Goal: Task Accomplishment & Management: Manage account settings

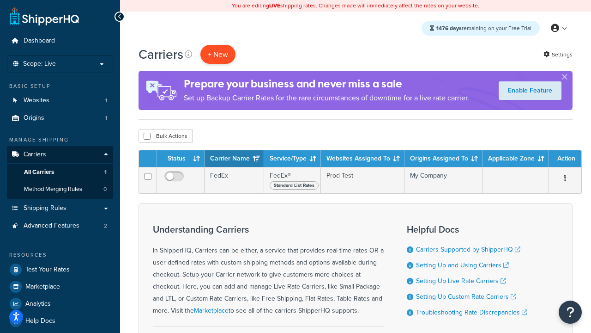
click at [218, 54] on button "+ New" at bounding box center [218, 54] width 35 height 19
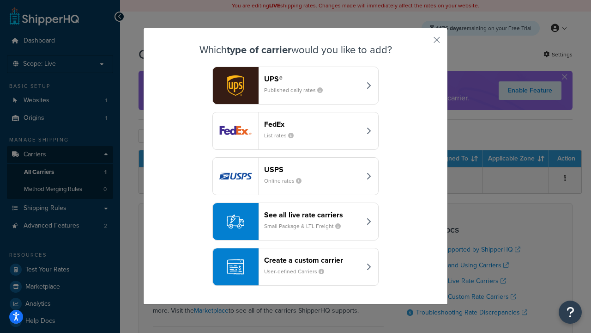
click at [296, 131] on div "FedEx List rates" at bounding box center [312, 131] width 97 height 22
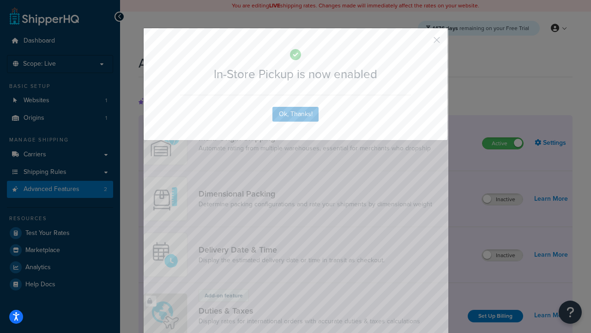
scroll to position [299, 0]
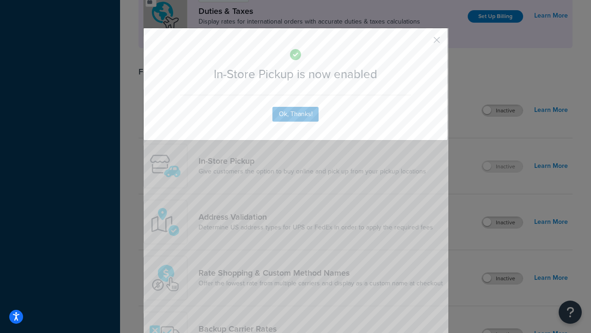
click at [423, 43] on button "button" at bounding box center [423, 43] width 2 height 2
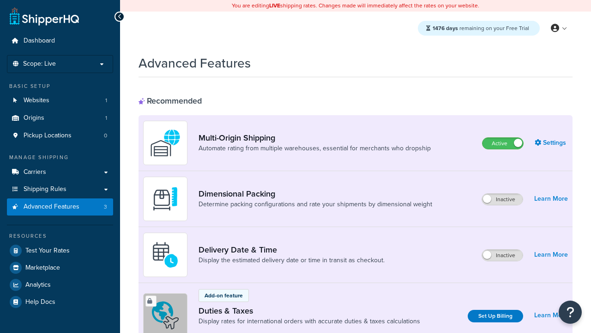
click at [503, 143] on label "Active" at bounding box center [503, 143] width 41 height 11
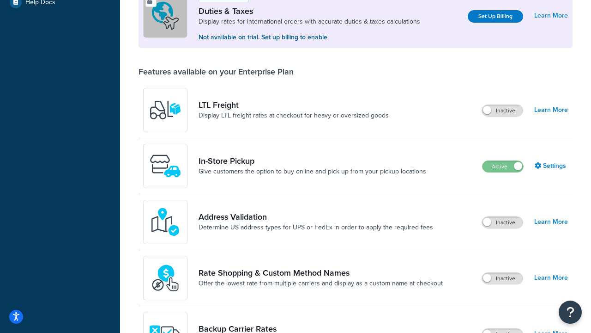
scroll to position [282, 0]
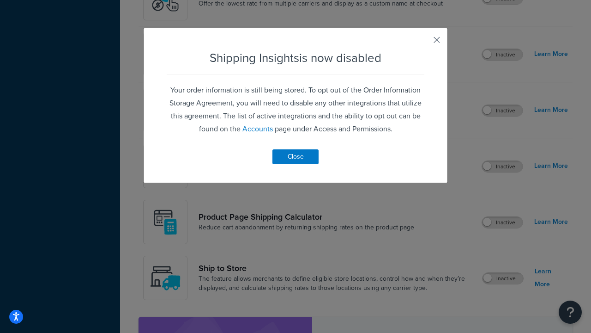
click at [423, 43] on button "button" at bounding box center [423, 43] width 2 height 2
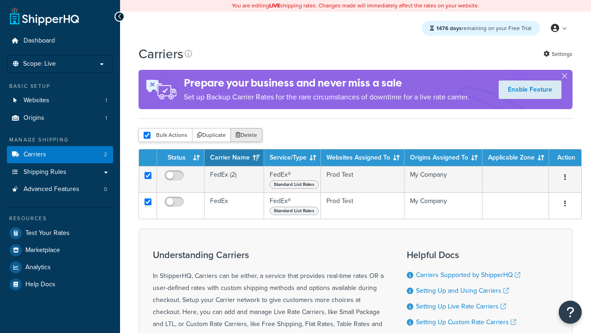
click at [246, 135] on button "Delete" at bounding box center [247, 135] width 32 height 14
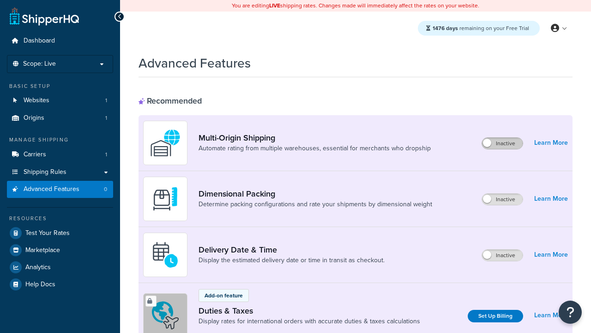
click at [503, 143] on label "Inactive" at bounding box center [502, 143] width 41 height 11
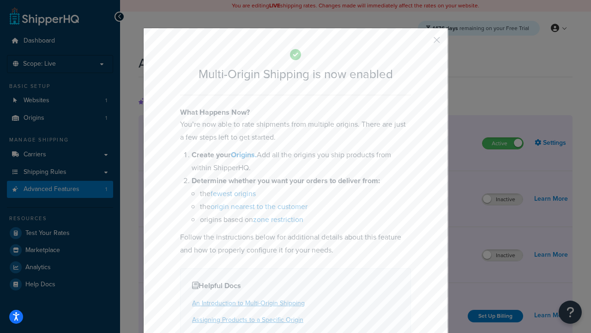
click at [423, 43] on button "button" at bounding box center [423, 43] width 2 height 2
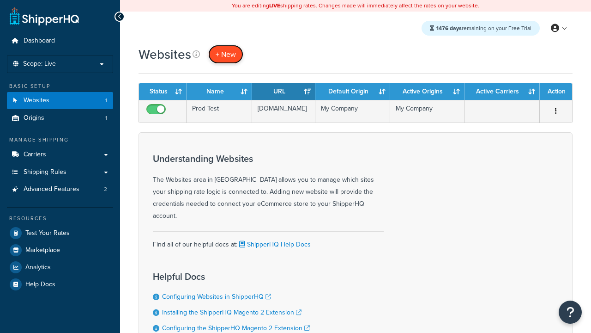
click at [225, 54] on span "+ New" at bounding box center [226, 54] width 20 height 11
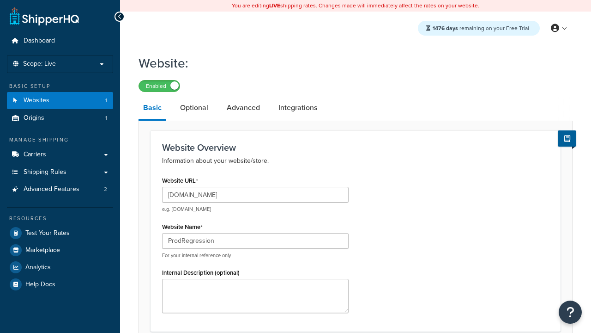
type input "ProdRegression"
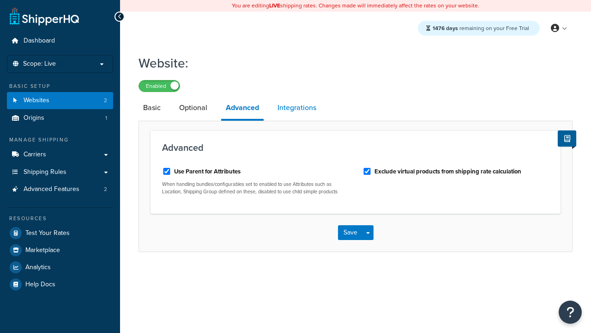
click at [297, 108] on link "Integrations" at bounding box center [297, 108] width 48 height 22
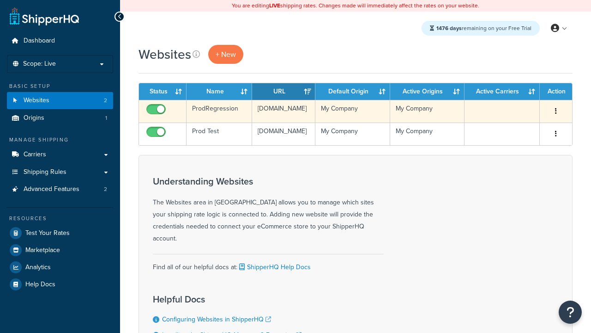
click at [556, 111] on icon "button" at bounding box center [556, 111] width 2 height 6
click at [0, 0] on link "Edit" at bounding box center [0, 0] width 0 height 0
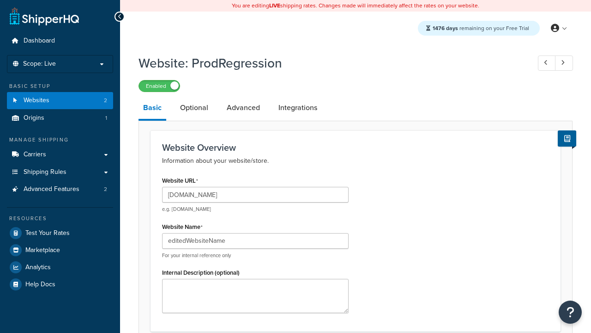
type input "editedWebsiteName"
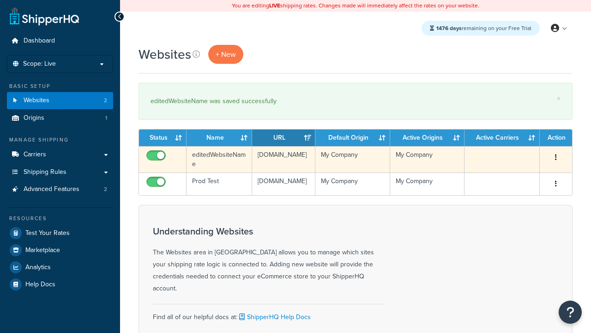
click at [556, 158] on icon "button" at bounding box center [556, 157] width 2 height 6
click at [0, 0] on link "Duplicate" at bounding box center [0, 0] width 0 height 0
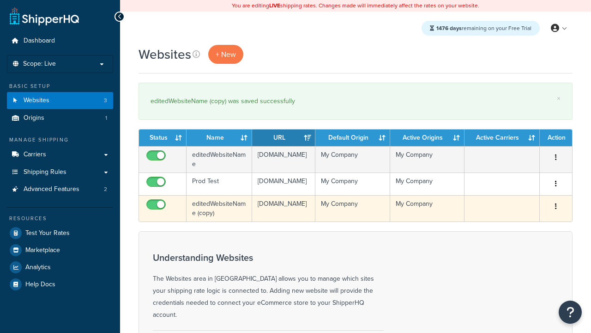
click at [556, 209] on icon "button" at bounding box center [556, 206] width 2 height 6
click at [0, 0] on link "Delete" at bounding box center [0, 0] width 0 height 0
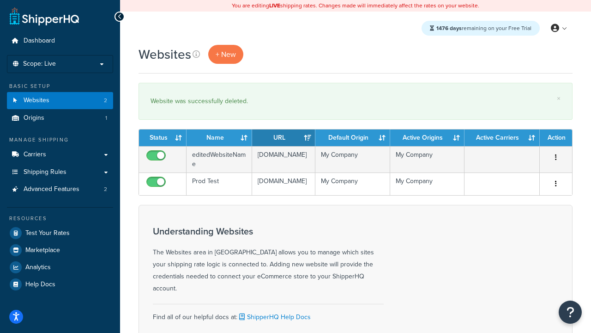
click at [163, 138] on th "Status" at bounding box center [163, 137] width 48 height 17
click at [219, 138] on th "Name" at bounding box center [220, 137] width 66 height 17
click at [284, 138] on th "URL" at bounding box center [283, 137] width 63 height 17
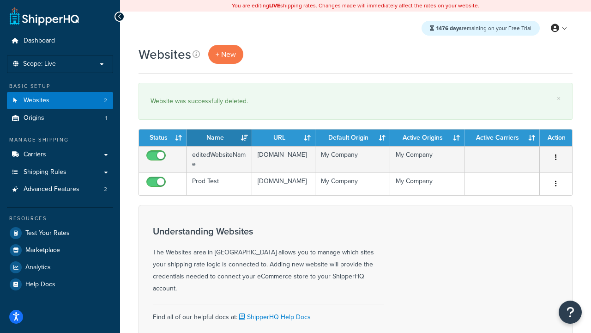
click at [284, 138] on th "URL" at bounding box center [283, 137] width 63 height 17
click at [353, 138] on th "Default Origin" at bounding box center [353, 137] width 74 height 17
click at [427, 138] on th "Active Origins" at bounding box center [427, 137] width 74 height 17
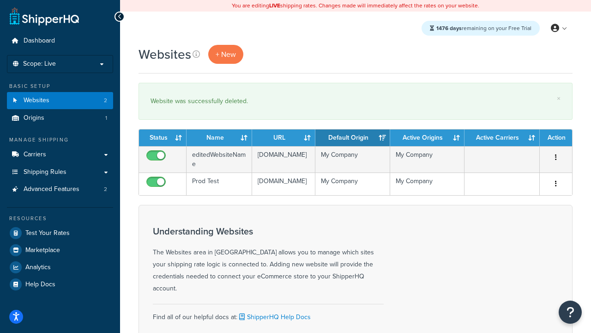
click at [502, 138] on th "Active Carriers" at bounding box center [502, 137] width 75 height 17
click at [556, 138] on th "Action" at bounding box center [556, 137] width 32 height 17
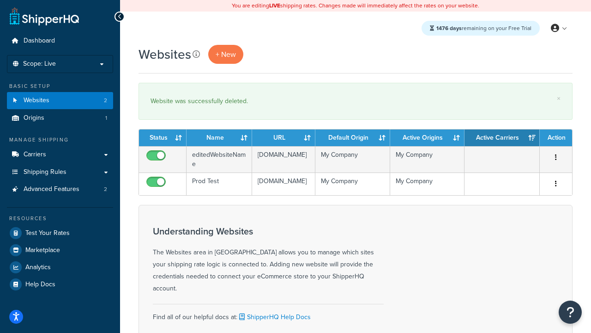
click at [556, 138] on th "Action" at bounding box center [556, 137] width 32 height 17
click at [195, 54] on icon at bounding box center [196, 53] width 7 height 7
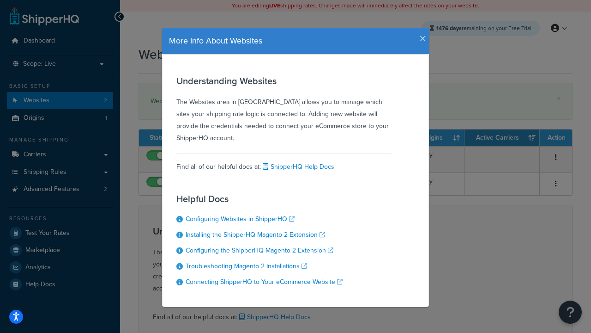
click at [421, 35] on icon "button" at bounding box center [423, 39] width 6 height 8
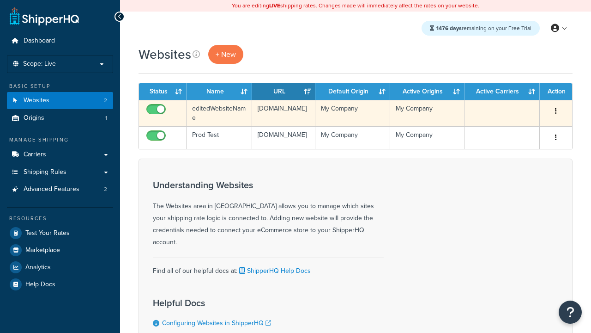
click at [556, 111] on icon "button" at bounding box center [556, 111] width 2 height 6
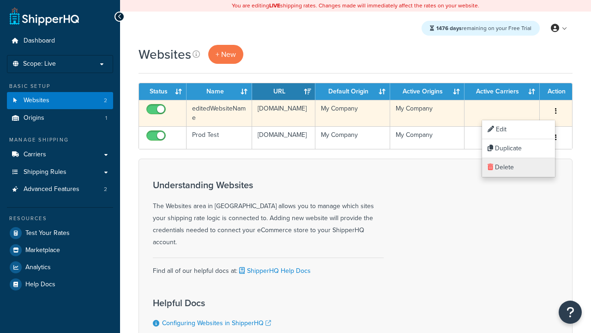
click at [518, 167] on link "Delete" at bounding box center [518, 167] width 73 height 19
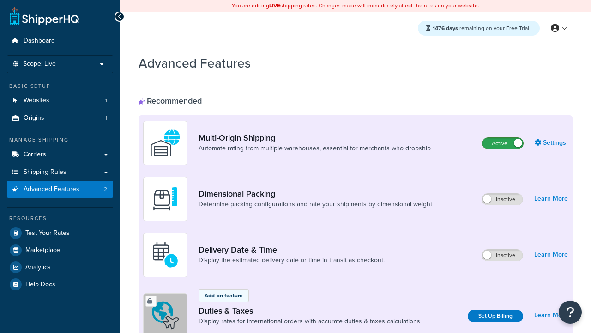
click at [503, 143] on label "Active" at bounding box center [503, 143] width 41 height 11
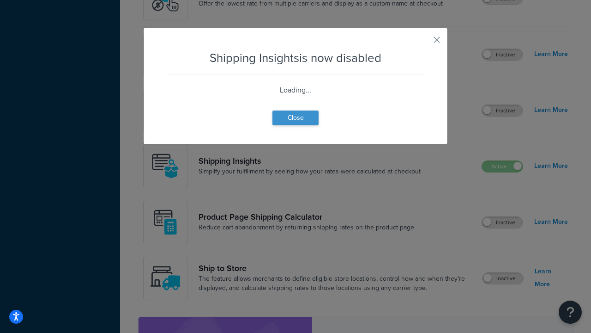
click at [296, 117] on button "Close" at bounding box center [296, 117] width 46 height 15
